Goal: Task Accomplishment & Management: Complete application form

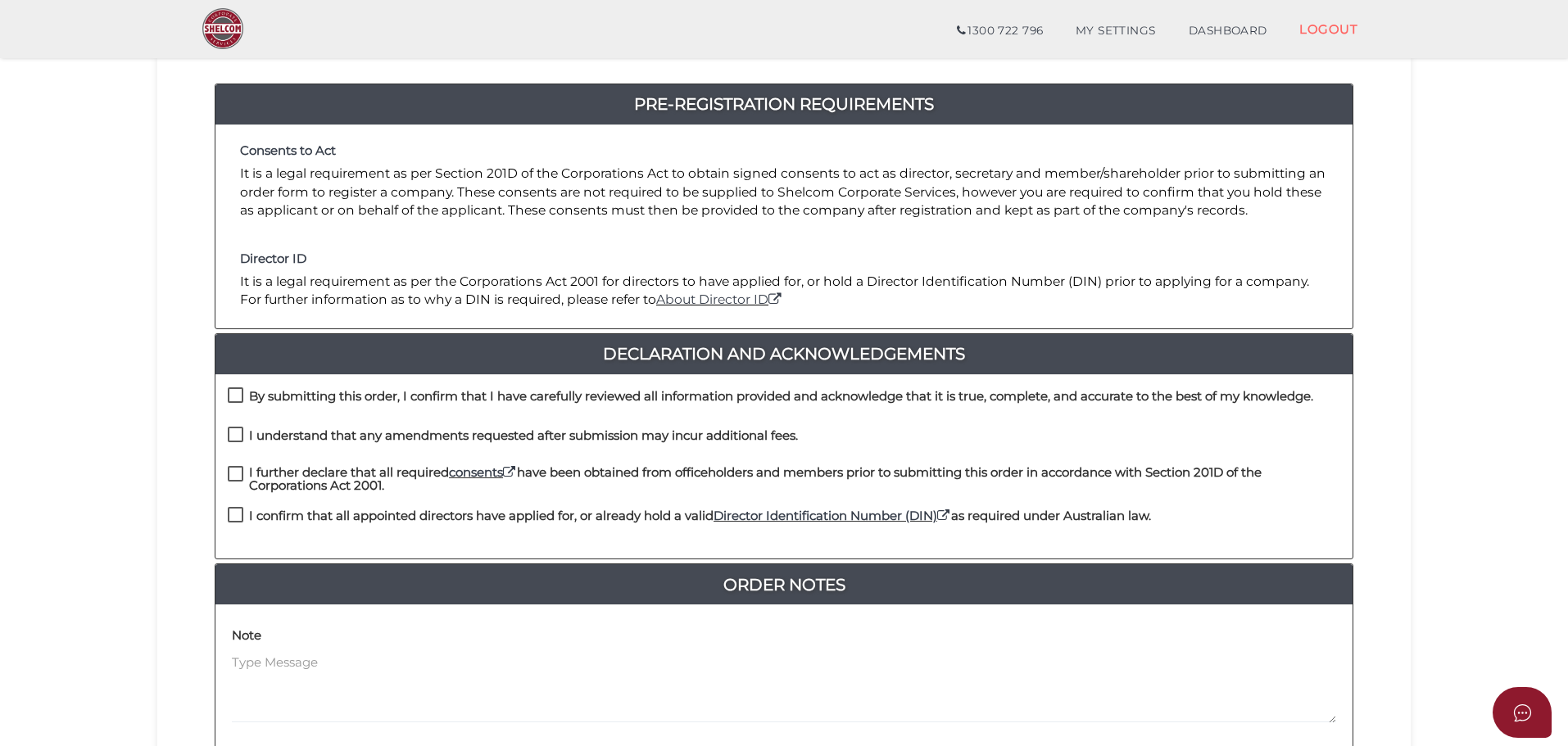
scroll to position [163, 0]
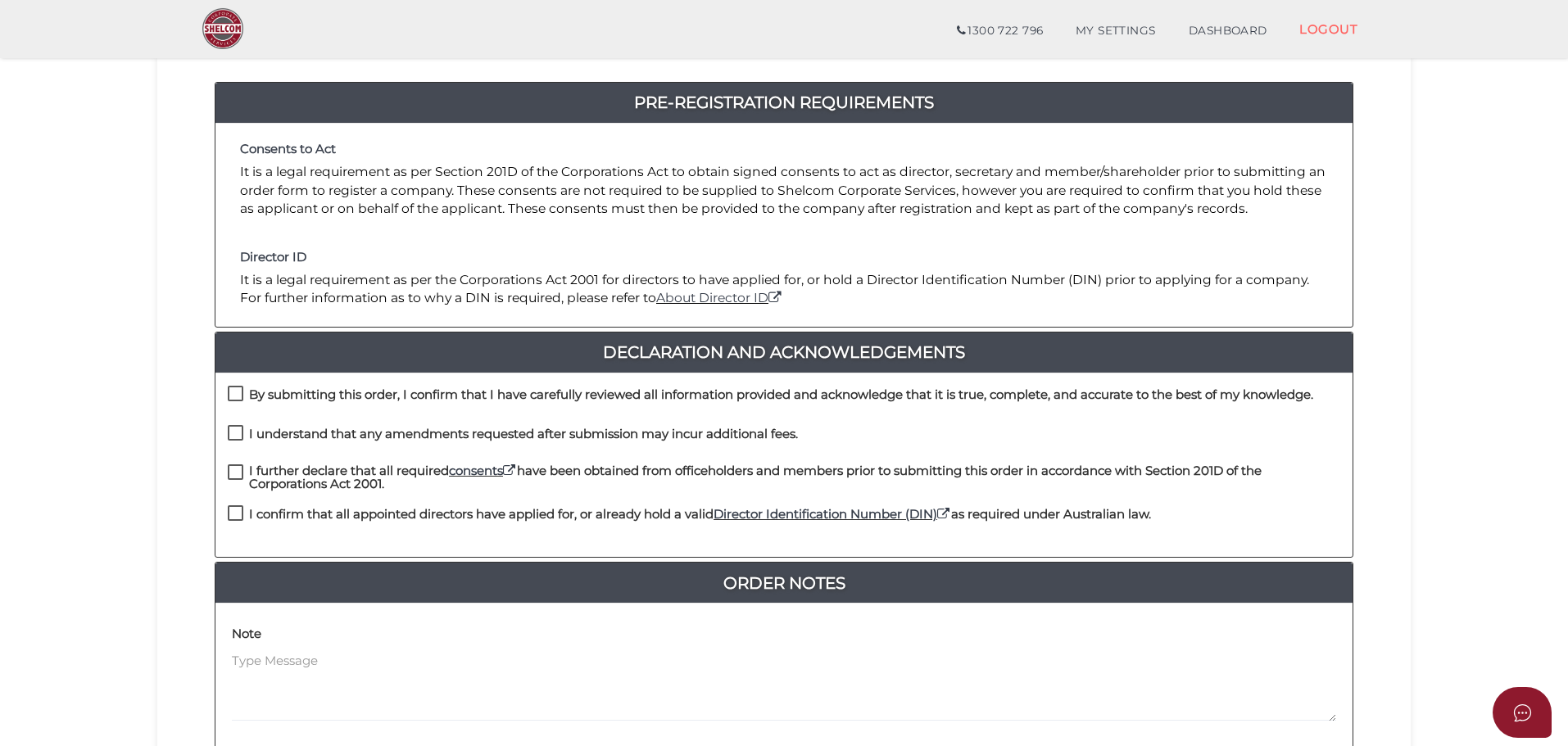
click at [231, 398] on label "By submitting this order, I confirm that I have carefully reviewed all informat…" at bounding box center [770, 398] width 1086 height 21
checkbox input "true"
drag, startPoint x: 241, startPoint y: 439, endPoint x: 239, endPoint y: 450, distance: 11.2
click at [241, 440] on label "I understand that any amendments requested after submission may incur additiona…" at bounding box center [513, 438] width 570 height 21
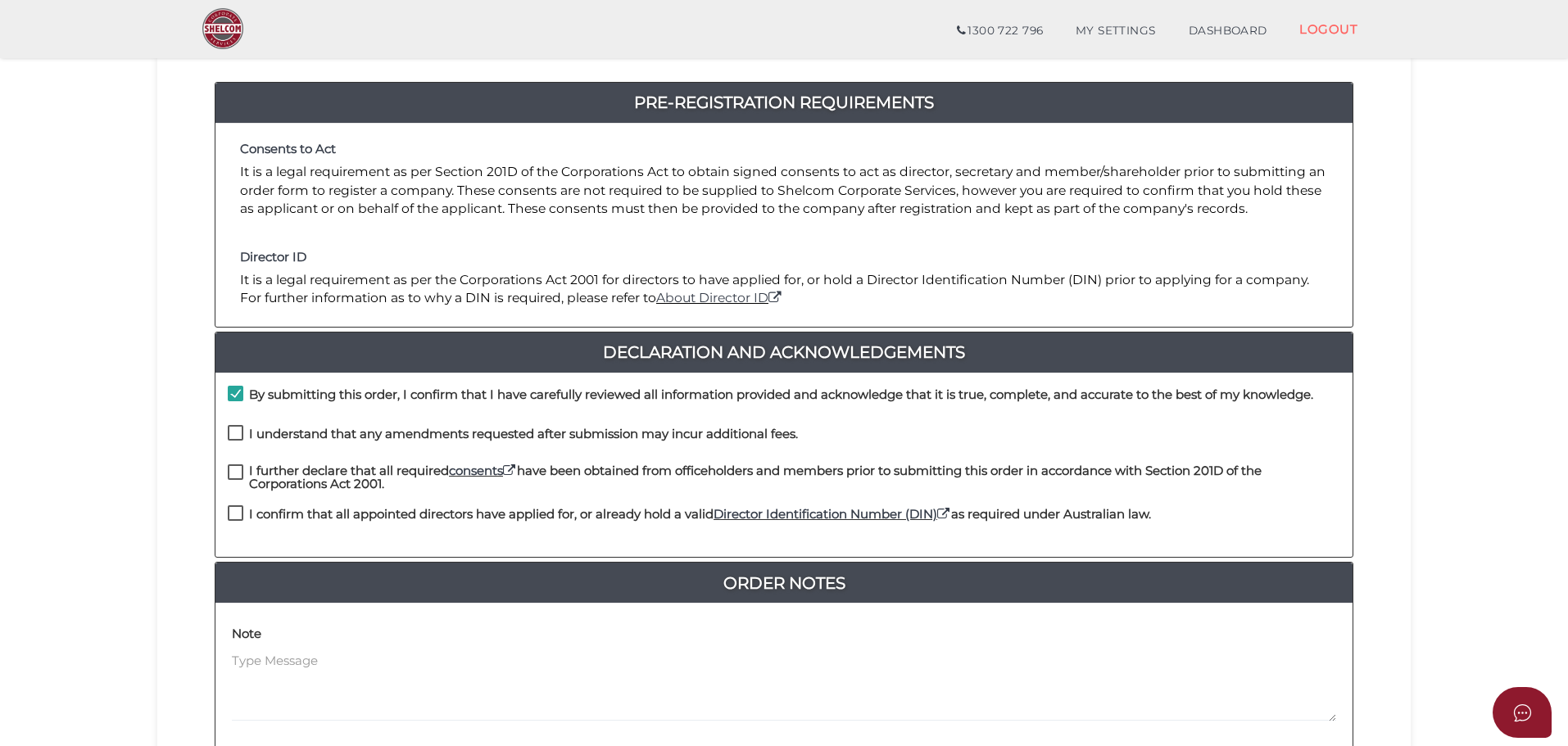
checkbox input "true"
click at [232, 477] on label "I further declare that all required consents have been obtained from officehold…" at bounding box center [784, 474] width 1112 height 21
checkbox input "true"
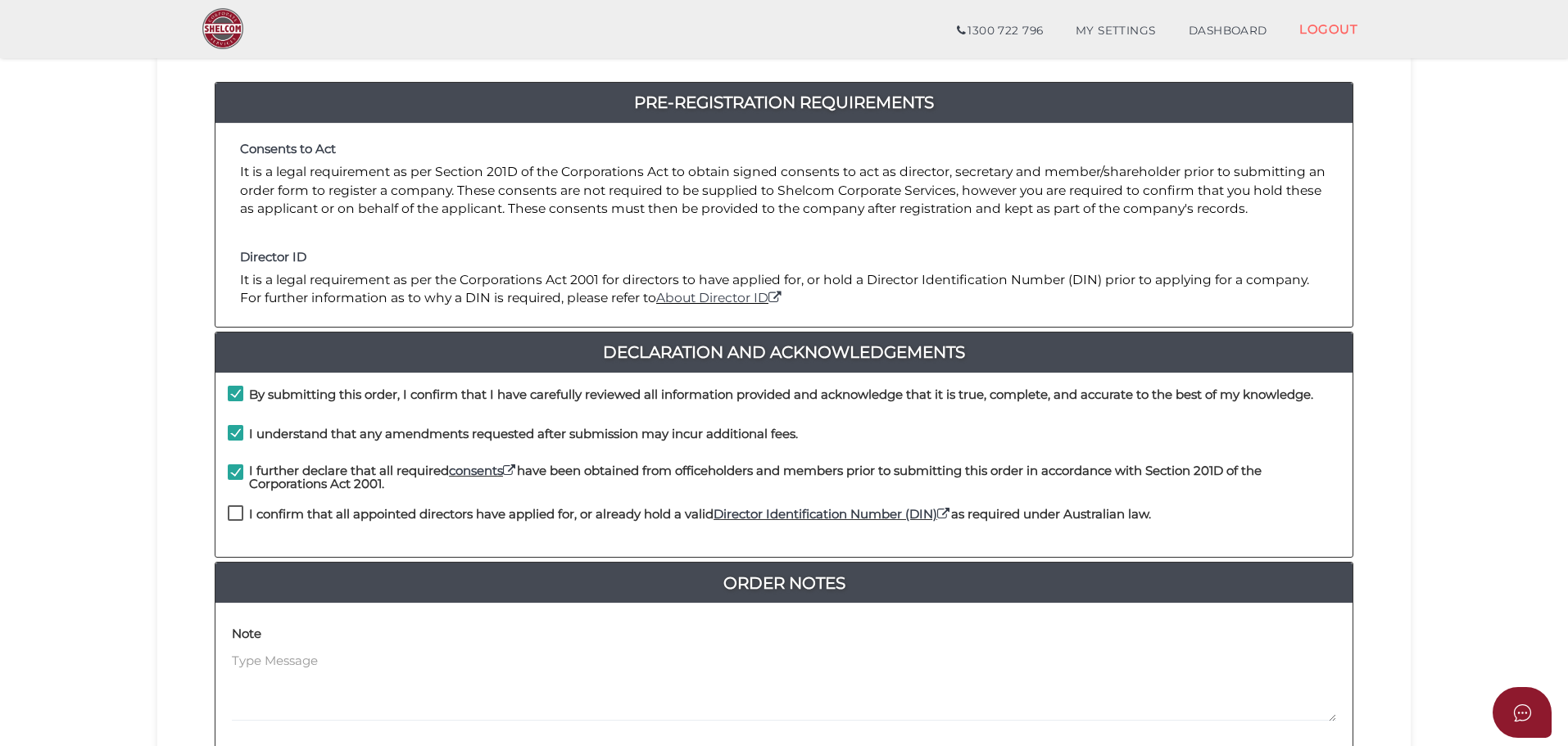
click at [223, 524] on div "I confirm that all appointed directors have applied for, or already hold a vali…" at bounding box center [784, 525] width 1137 height 39
click at [232, 508] on label "I confirm that all appointed directors have applied for, or already hold a vali…" at bounding box center [689, 517] width 923 height 21
checkbox input "true"
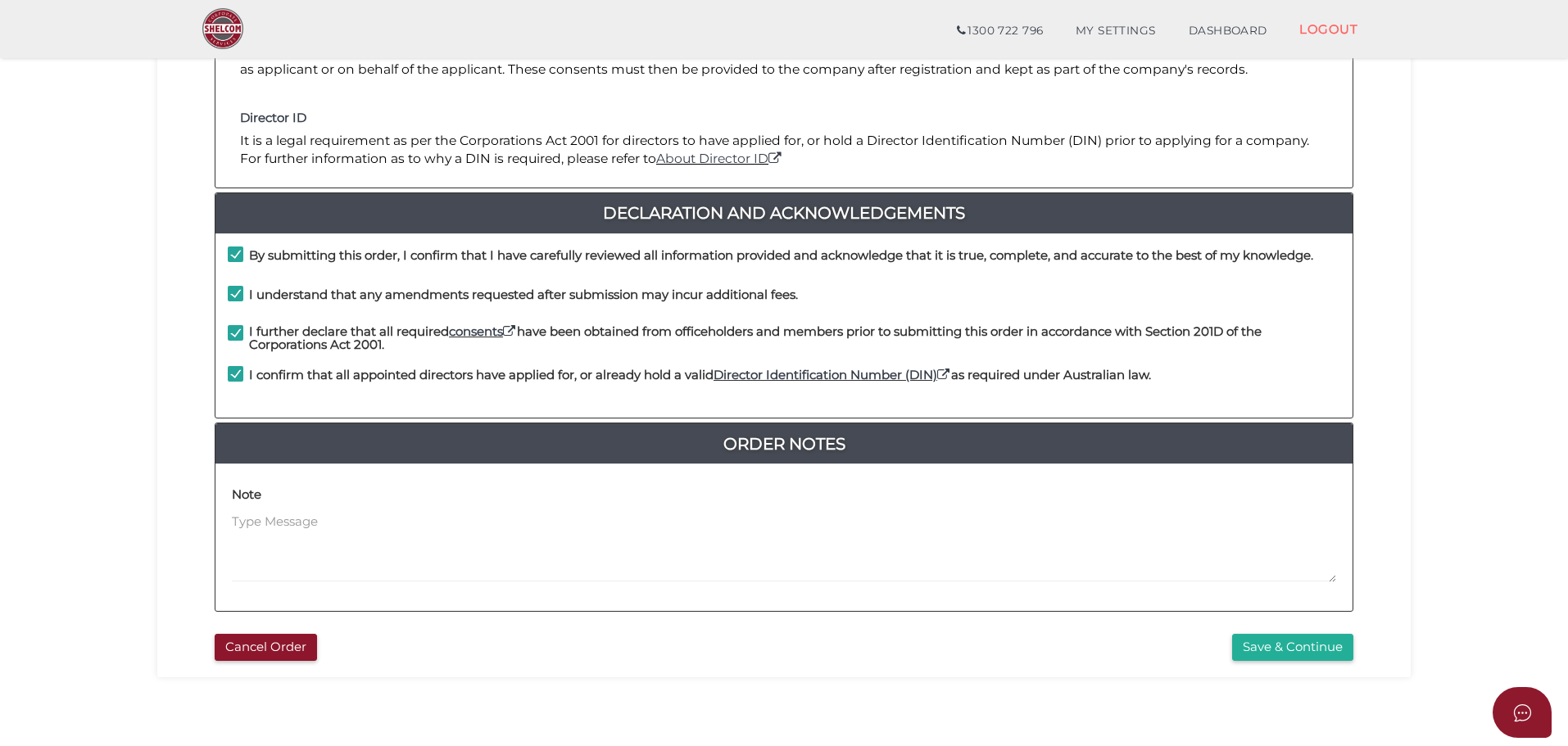
scroll to position [379, 0]
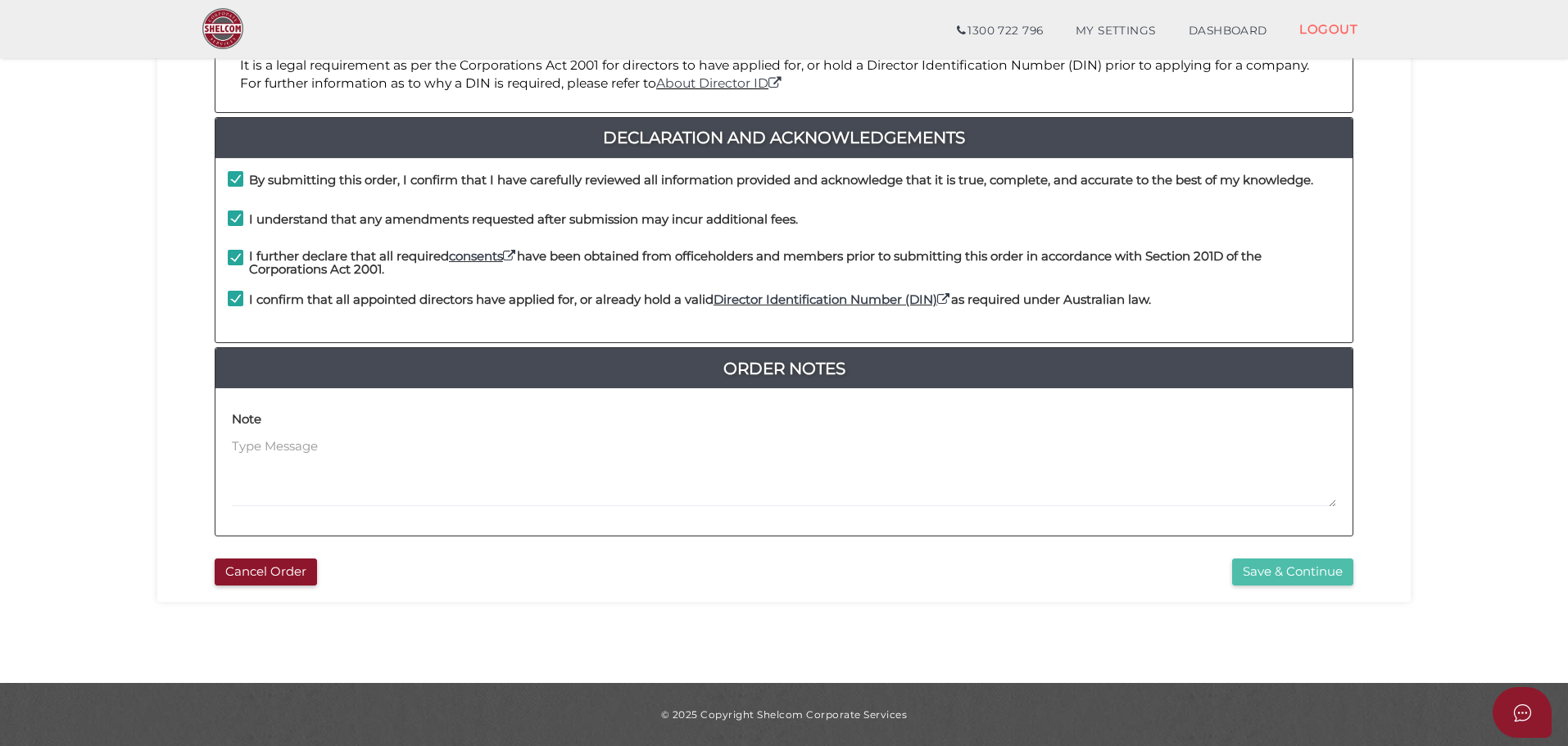
click at [1290, 570] on button "Save & Continue" at bounding box center [1293, 572] width 122 height 27
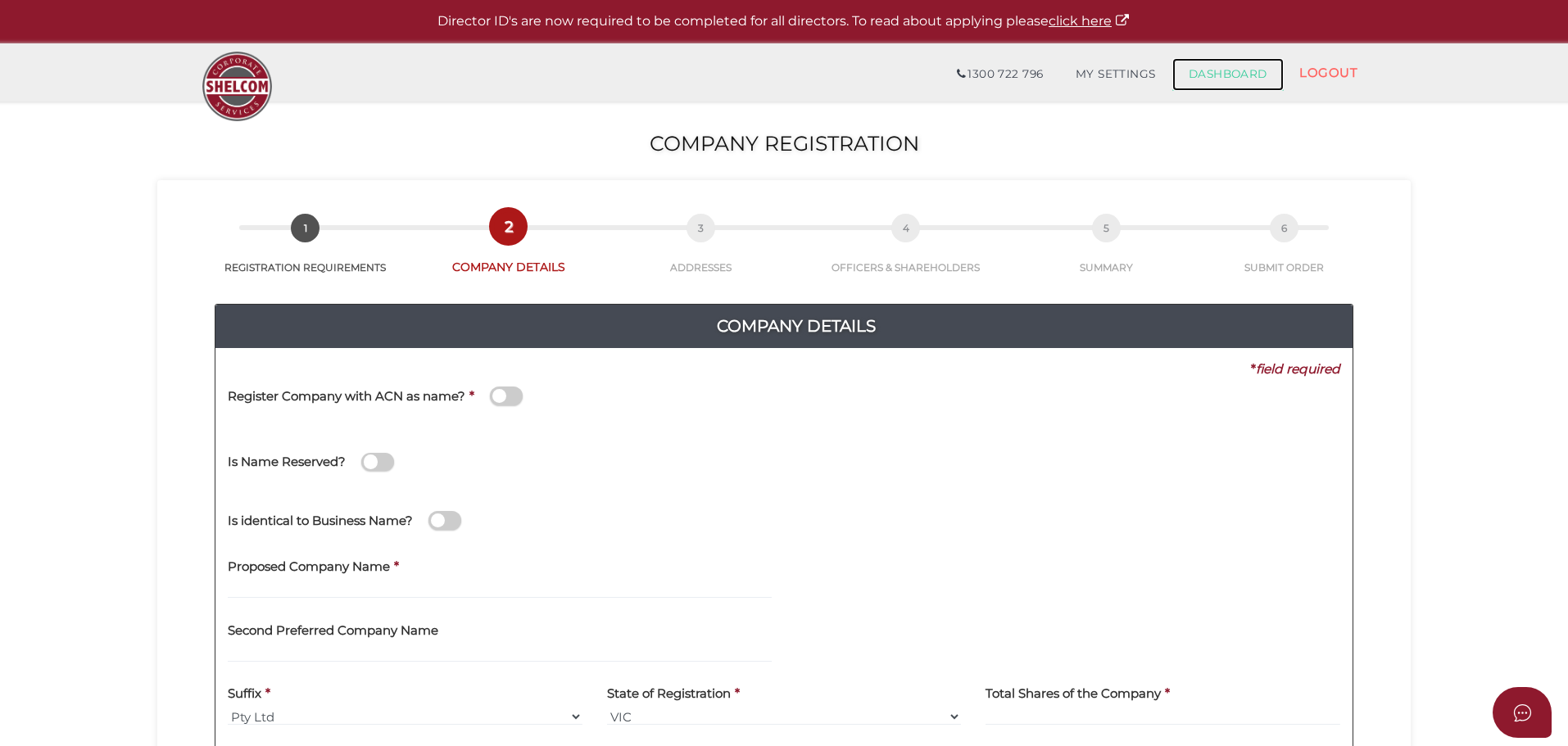
click at [1213, 80] on link "DASHBOARD" at bounding box center [1228, 74] width 112 height 33
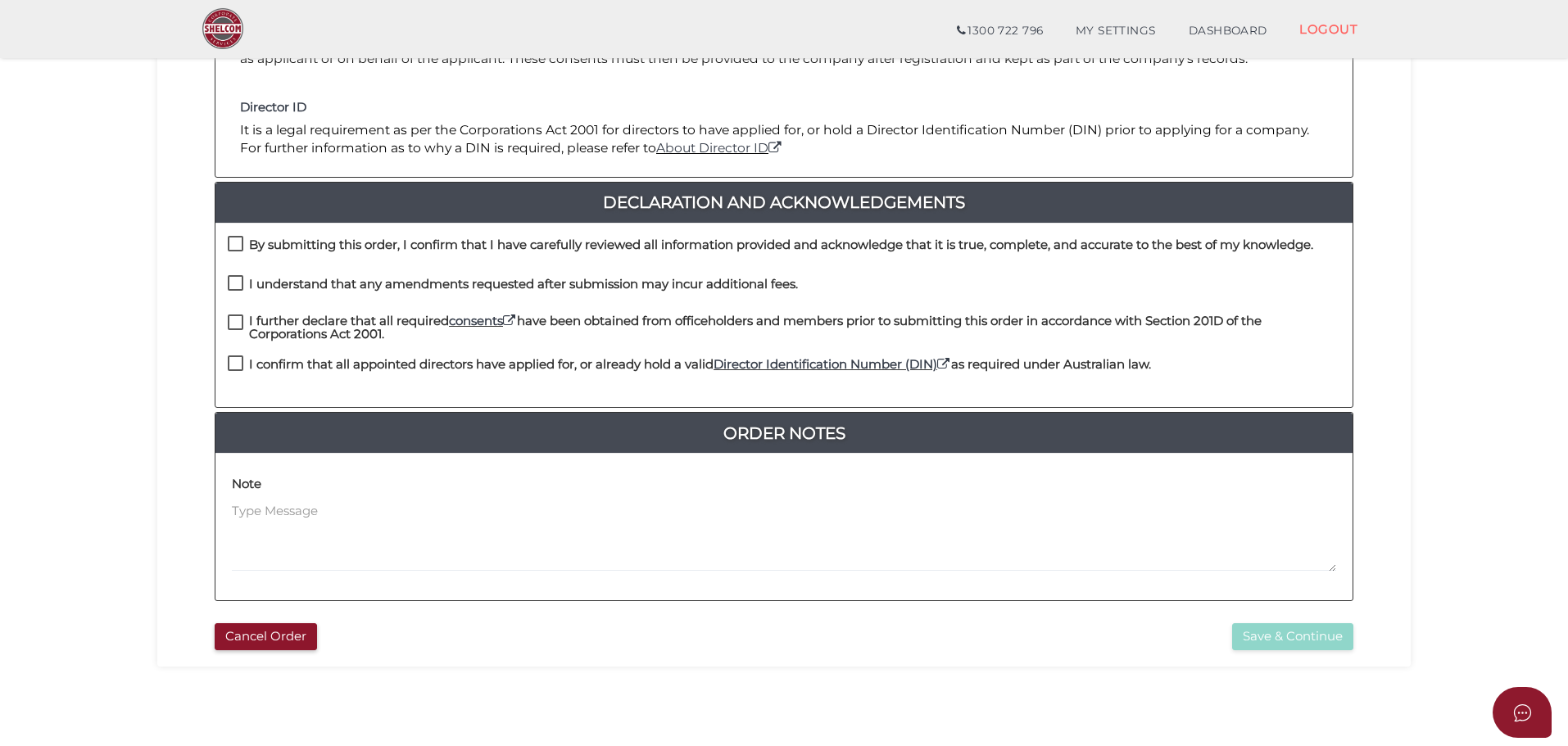
scroll to position [379, 0]
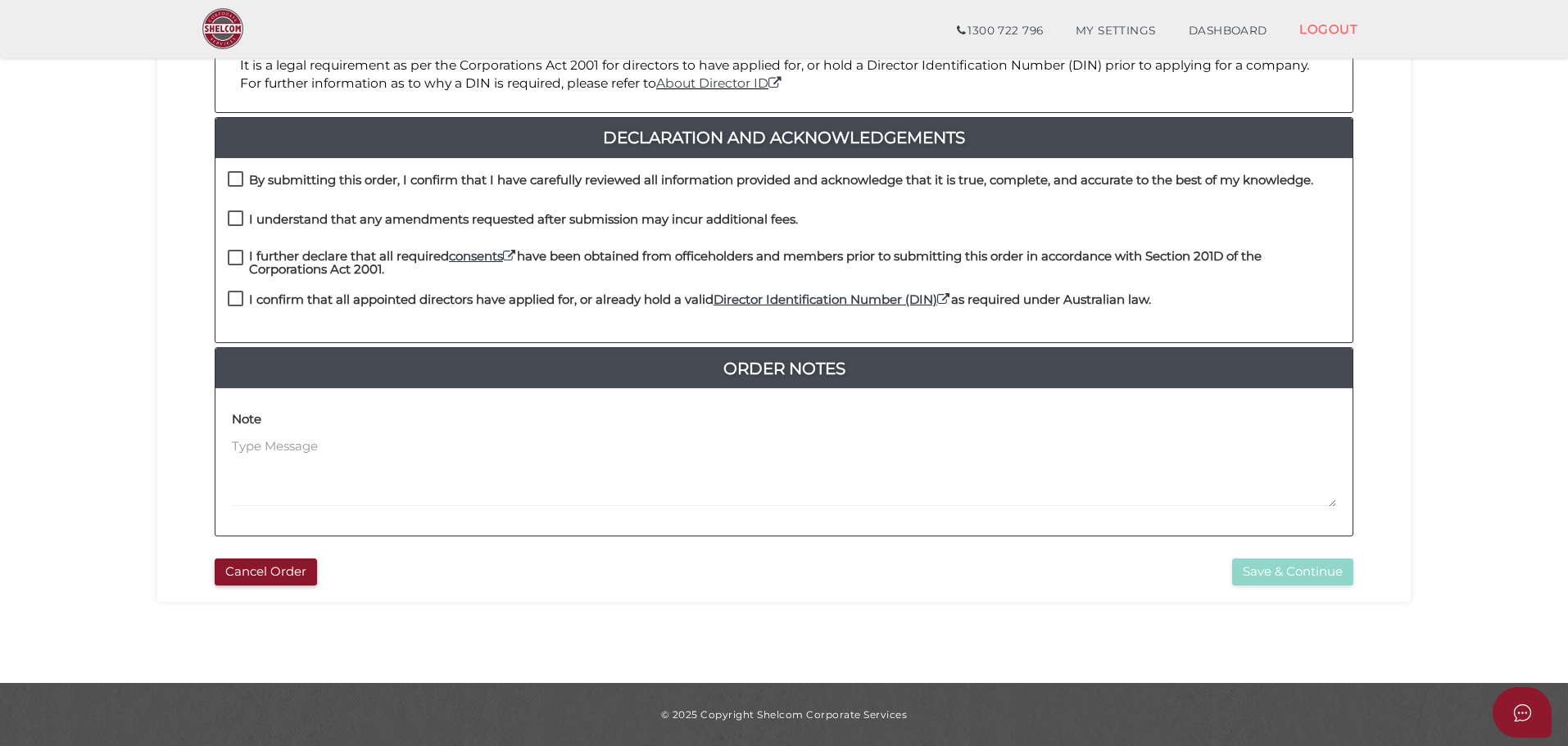
click at [239, 293] on label "I confirm that all appointed directors have applied for, or already hold a vali…" at bounding box center [689, 303] width 923 height 21
checkbox input "true"
click at [238, 255] on label "I further declare that all required consents have been obtained from officehold…" at bounding box center [784, 260] width 1112 height 21
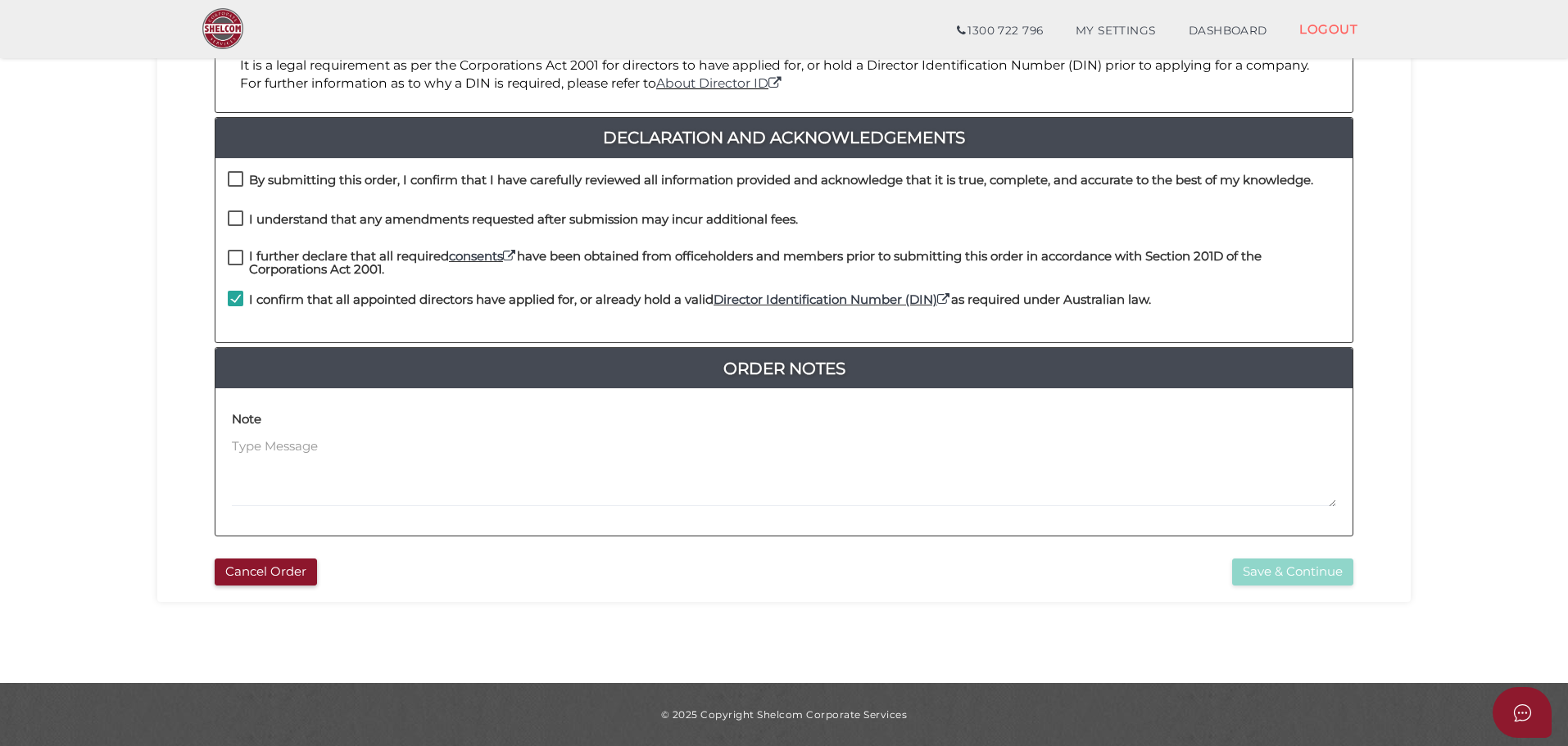
checkbox input "true"
click at [238, 225] on label "I understand that any amendments requested after submission may incur additiona…" at bounding box center [513, 222] width 570 height 21
checkbox input "true"
click at [240, 181] on label "By submitting this order, I confirm that I have carefully reviewed all informat…" at bounding box center [770, 183] width 1086 height 21
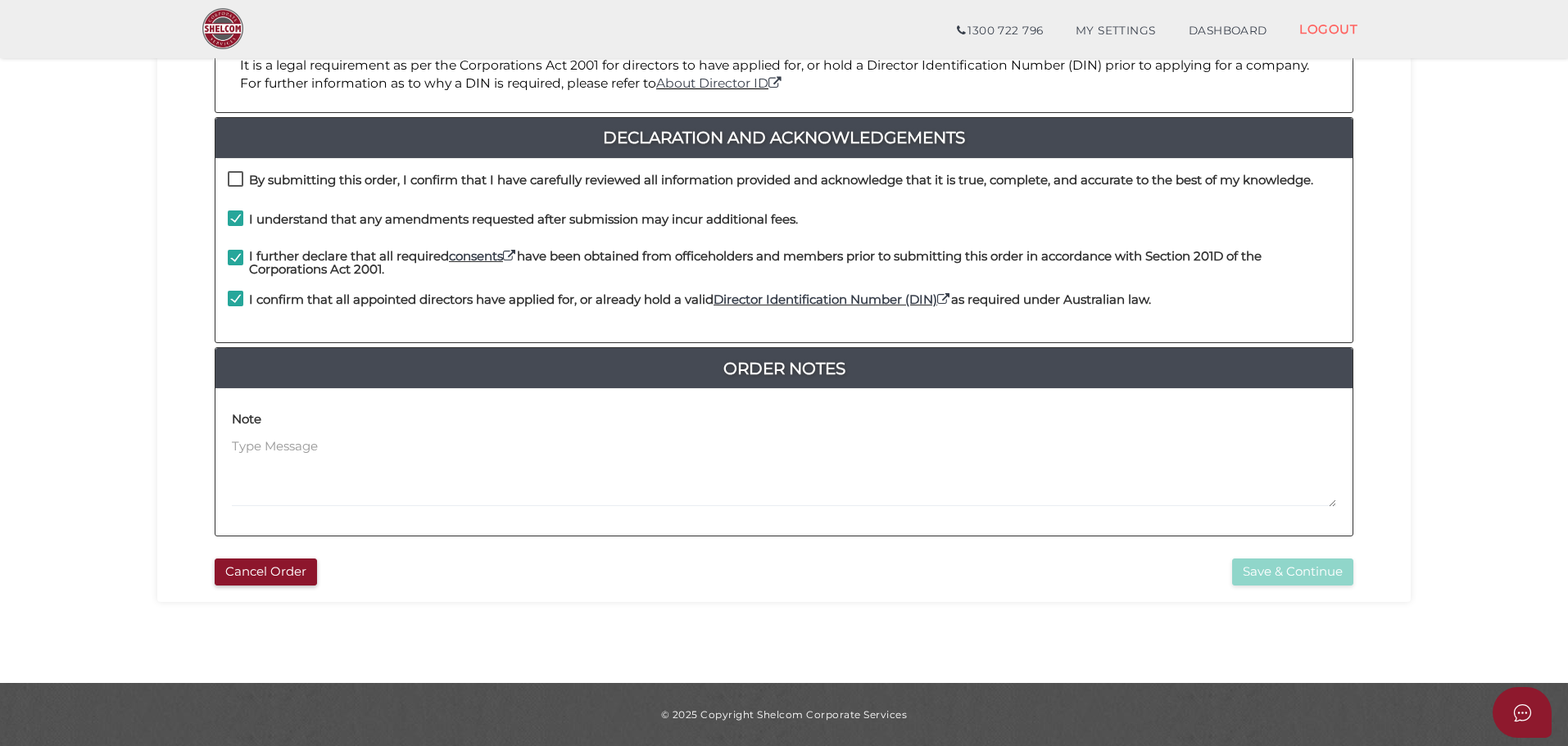
checkbox input "true"
click at [474, 251] on link "consents" at bounding box center [482, 256] width 68 height 15
click at [1283, 576] on button "Save & Continue" at bounding box center [1293, 572] width 122 height 27
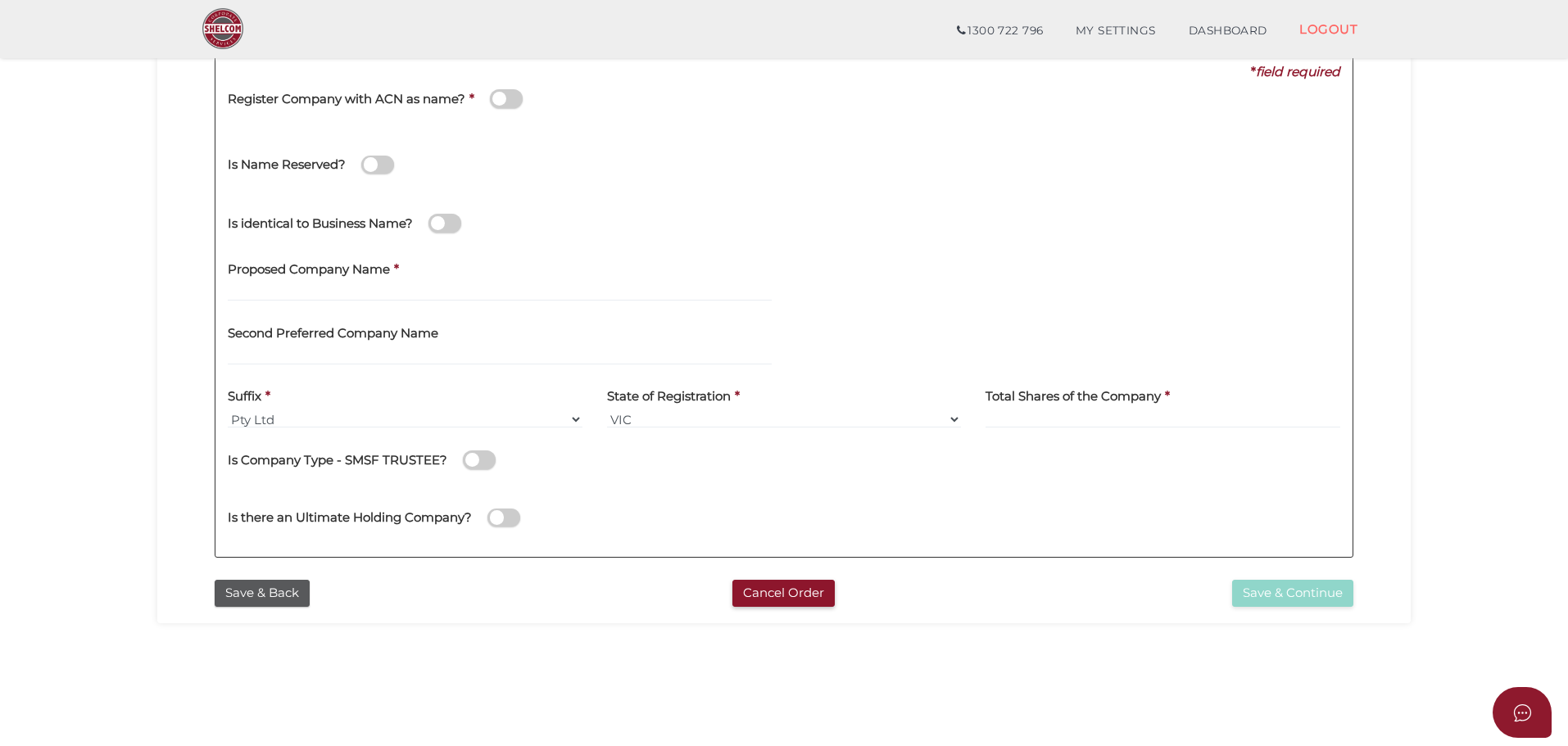
scroll to position [246, 0]
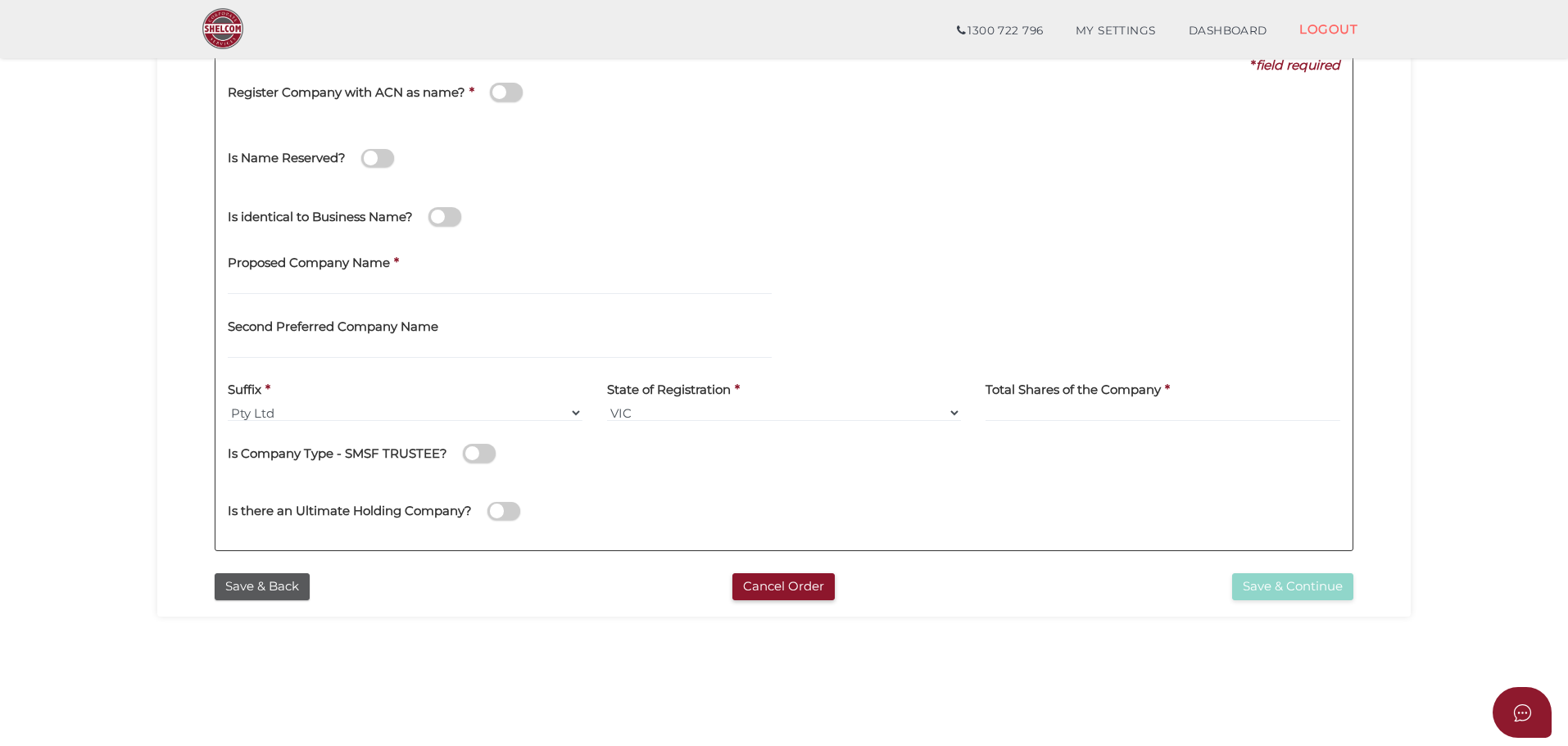
click at [321, 339] on label "Second Preferred Company Name" at bounding box center [333, 324] width 211 height 34
click at [239, 349] on input "text" at bounding box center [499, 349] width 544 height 18
click at [362, 336] on label "Second Preferred Company Name" at bounding box center [333, 324] width 211 height 34
click at [356, 327] on h4 "Second Preferred Company Name" at bounding box center [333, 327] width 211 height 14
click at [326, 258] on h4 "Proposed Company Name" at bounding box center [309, 264] width 163 height 14
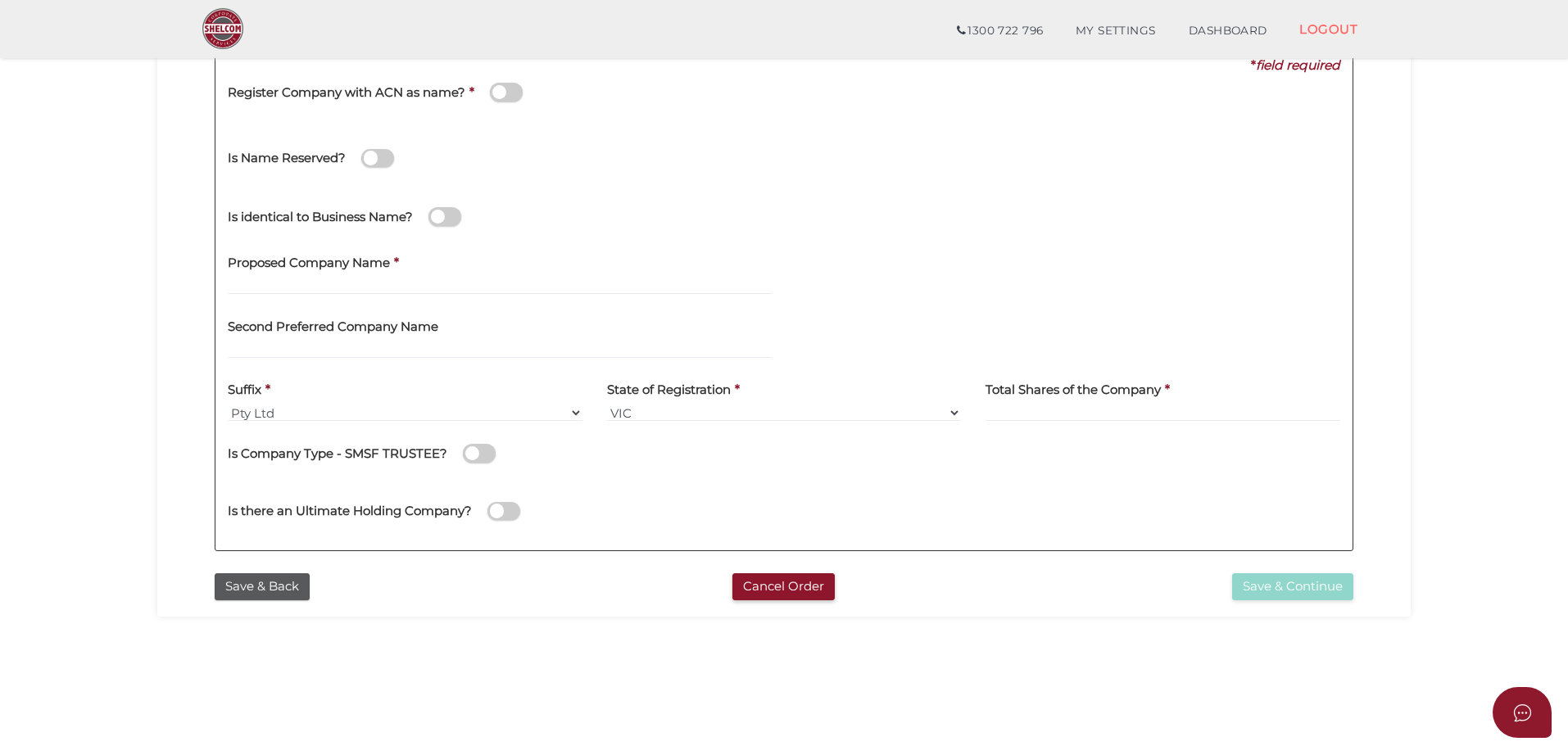
click at [290, 270] on h4 "Proposed Company Name" at bounding box center [309, 264] width 163 height 14
click at [395, 287] on input "text" at bounding box center [499, 286] width 544 height 18
paste input "Marylebone Development"
type input "Marylebone Development"
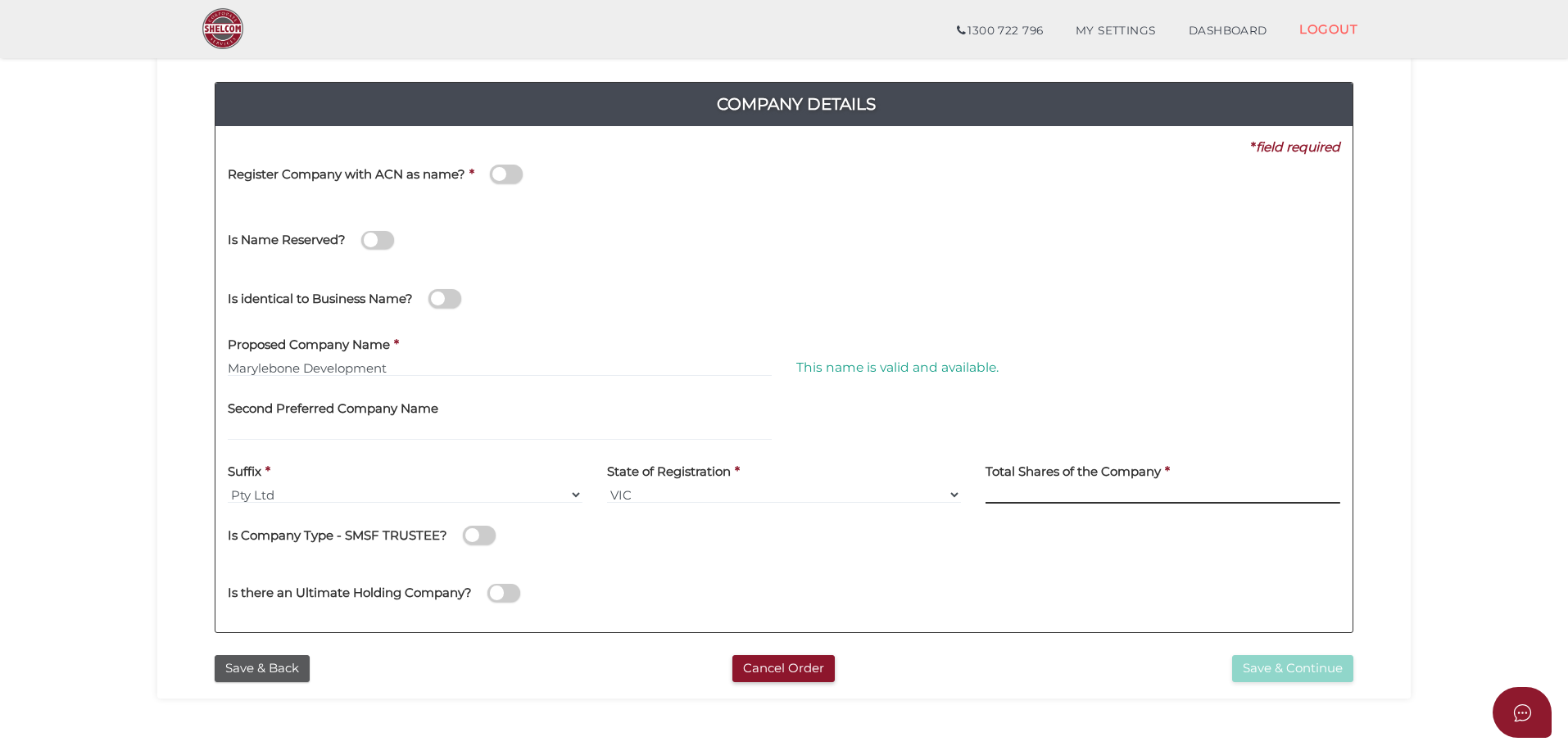
click at [1034, 489] on input at bounding box center [1162, 495] width 355 height 18
type input "12"
click at [1303, 673] on button "Save & Continue" at bounding box center [1293, 668] width 122 height 27
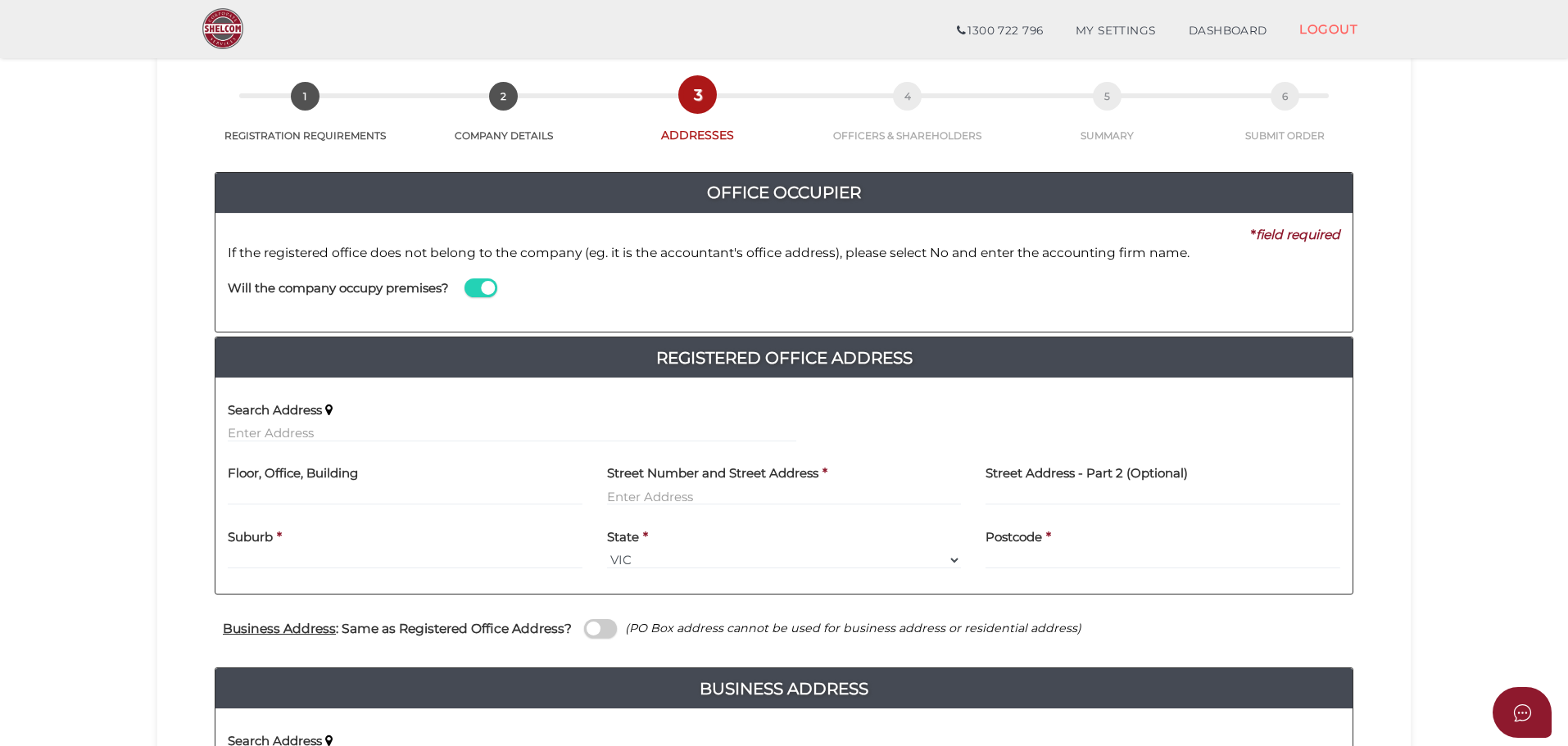
scroll to position [163, 0]
